Goal: Information Seeking & Learning: Learn about a topic

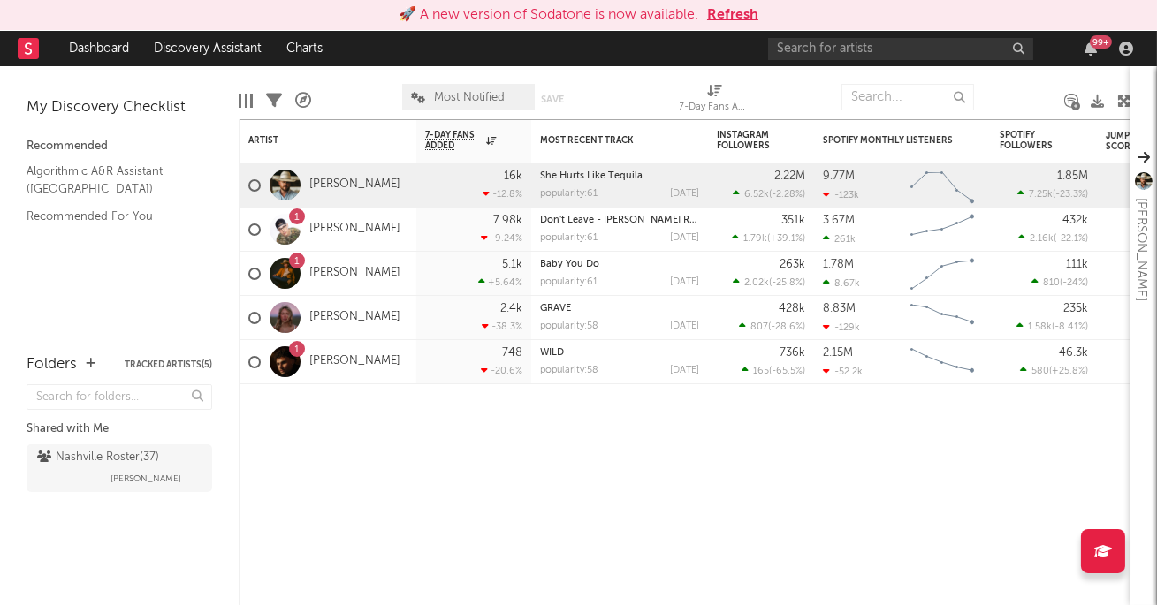
click at [106, 46] on link "Dashboard" at bounding box center [99, 48] width 85 height 35
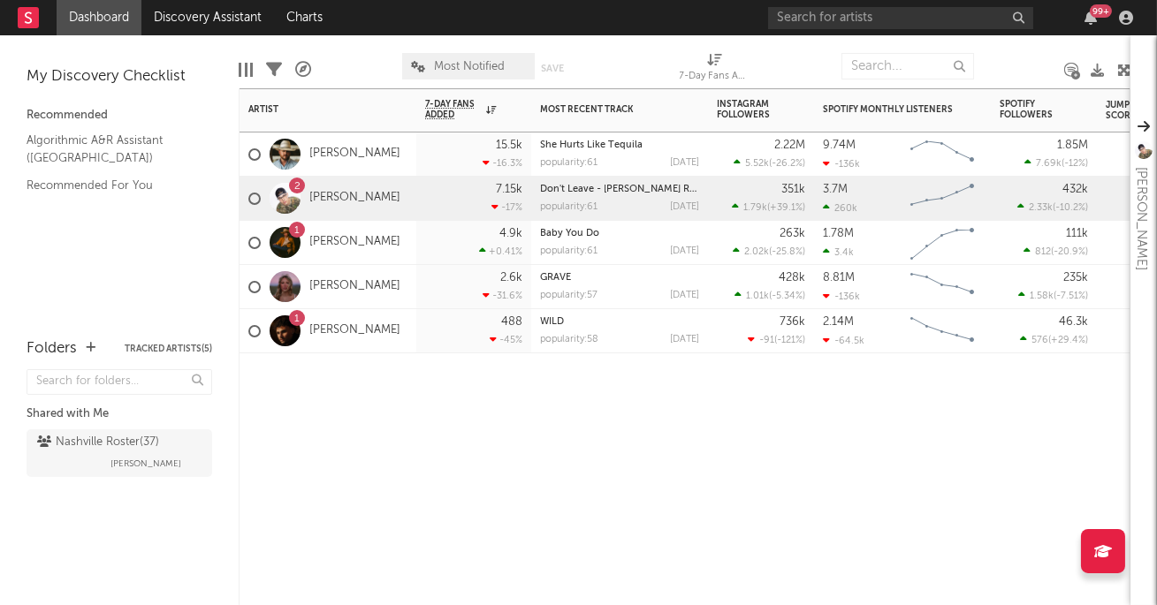
click at [438, 203] on div "7.15k -17 %" at bounding box center [473, 198] width 97 height 43
click at [357, 199] on link "[PERSON_NAME]" at bounding box center [354, 198] width 91 height 15
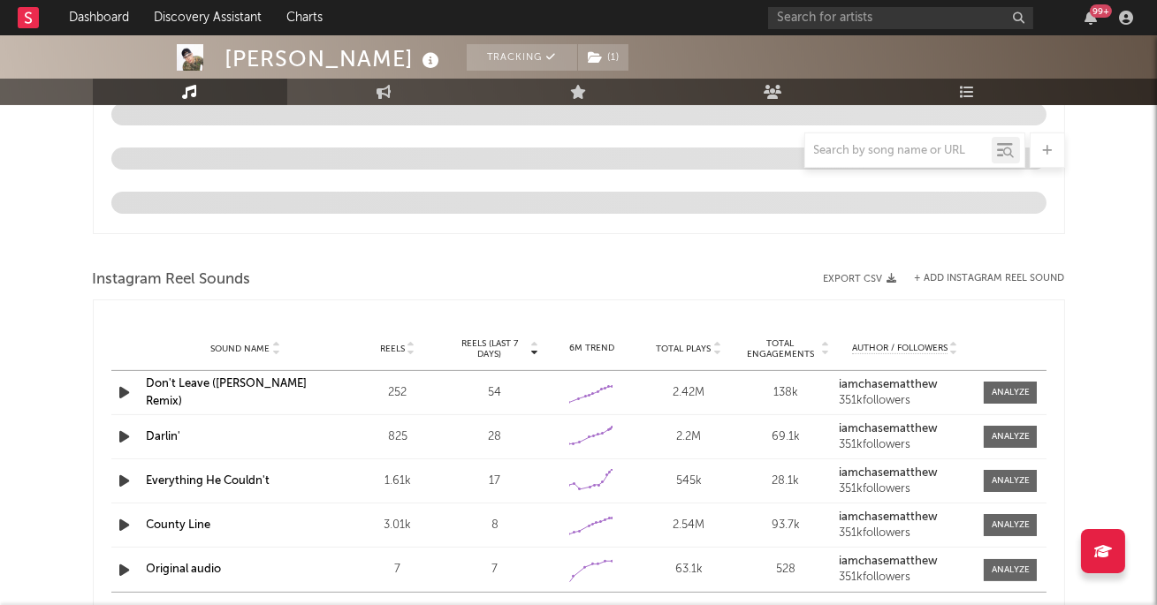
select select "6m"
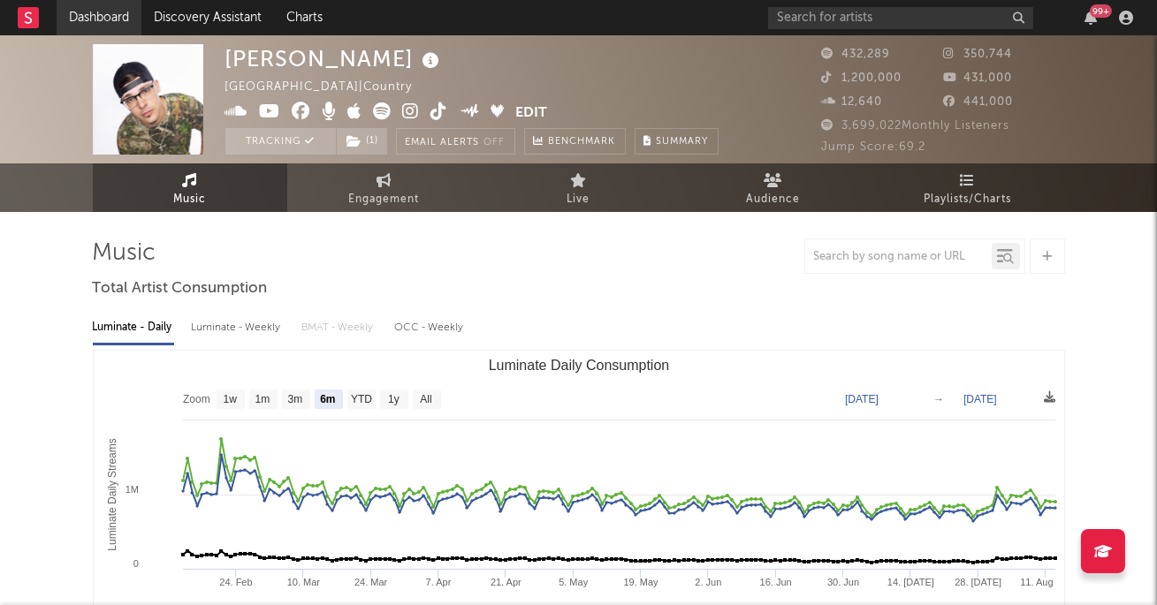
click at [90, 19] on link "Dashboard" at bounding box center [99, 17] width 85 height 35
